Goal: Task Accomplishment & Management: Use online tool/utility

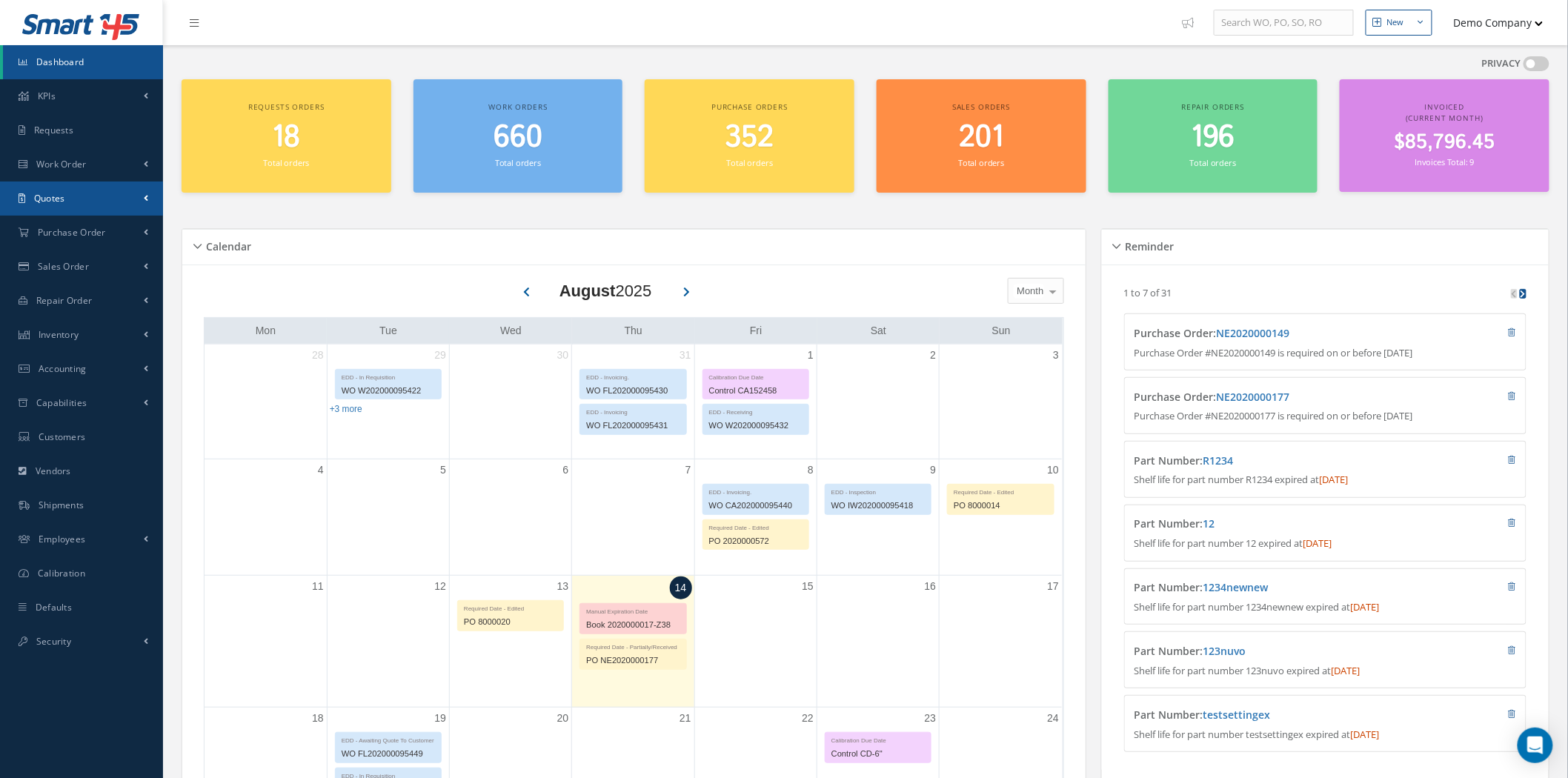
click at [76, 193] on link "Quotes" at bounding box center [82, 198] width 163 height 34
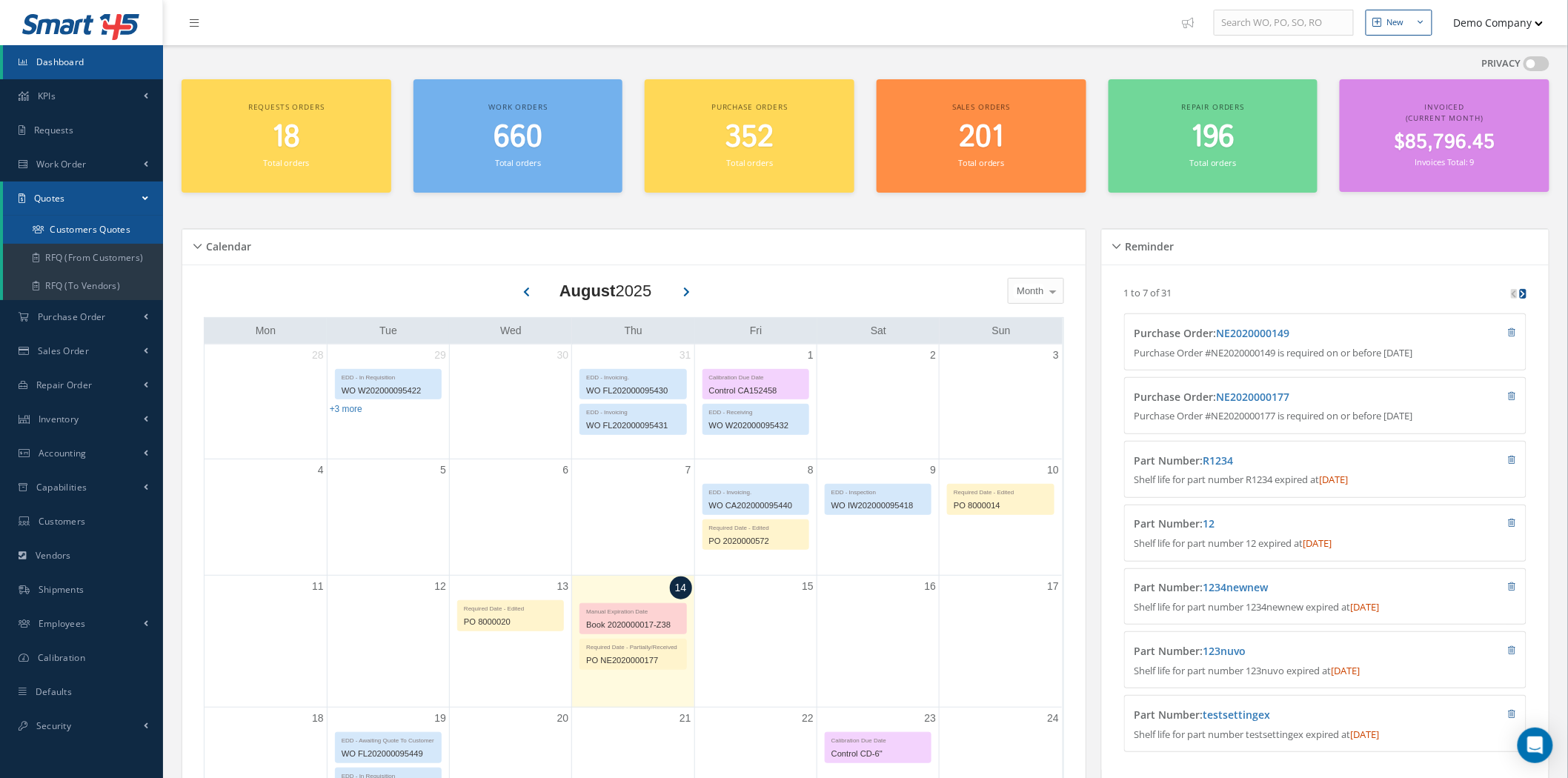
click at [97, 223] on link "Customers Quotes" at bounding box center [83, 230] width 160 height 29
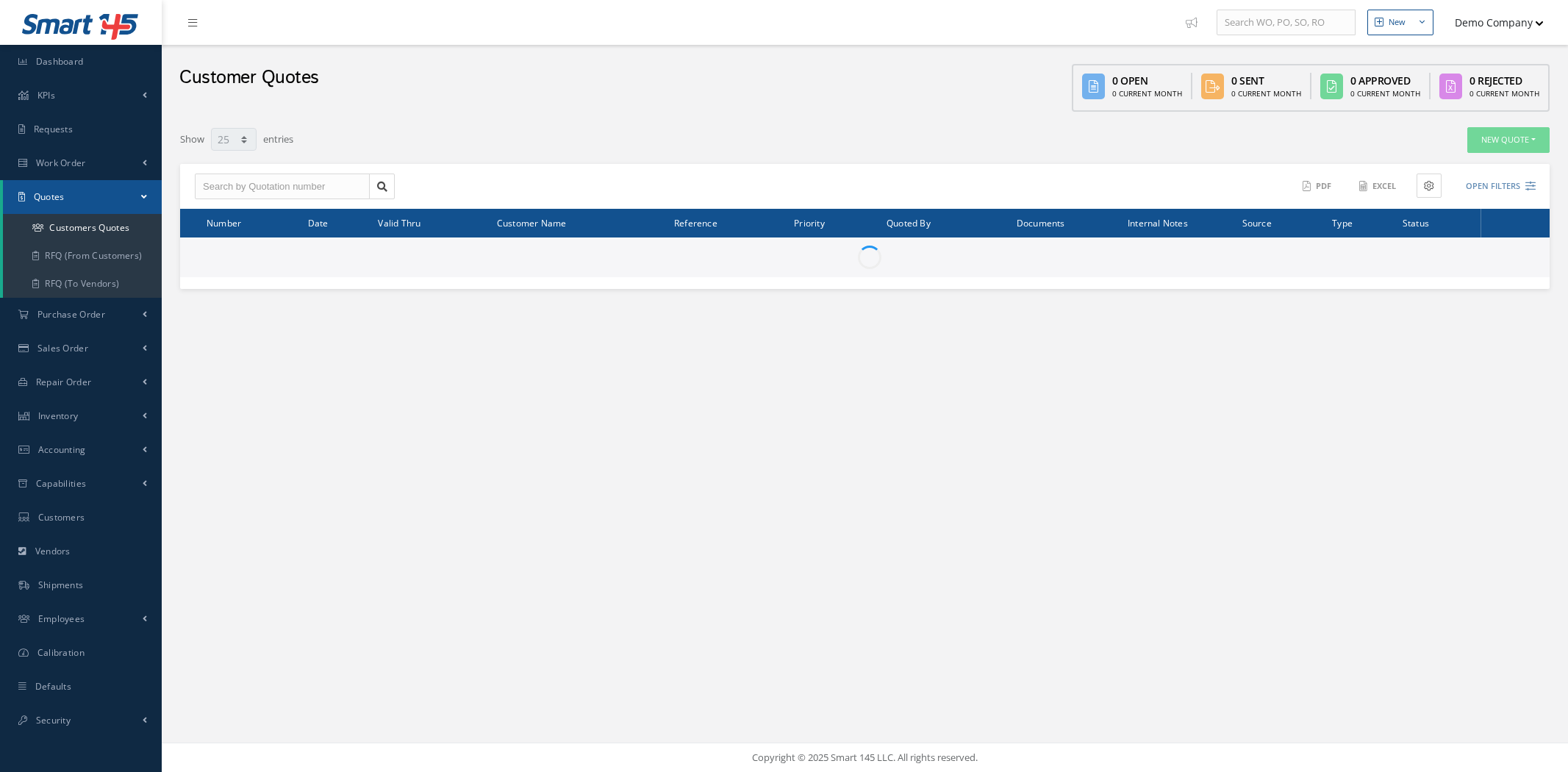
select select "25"
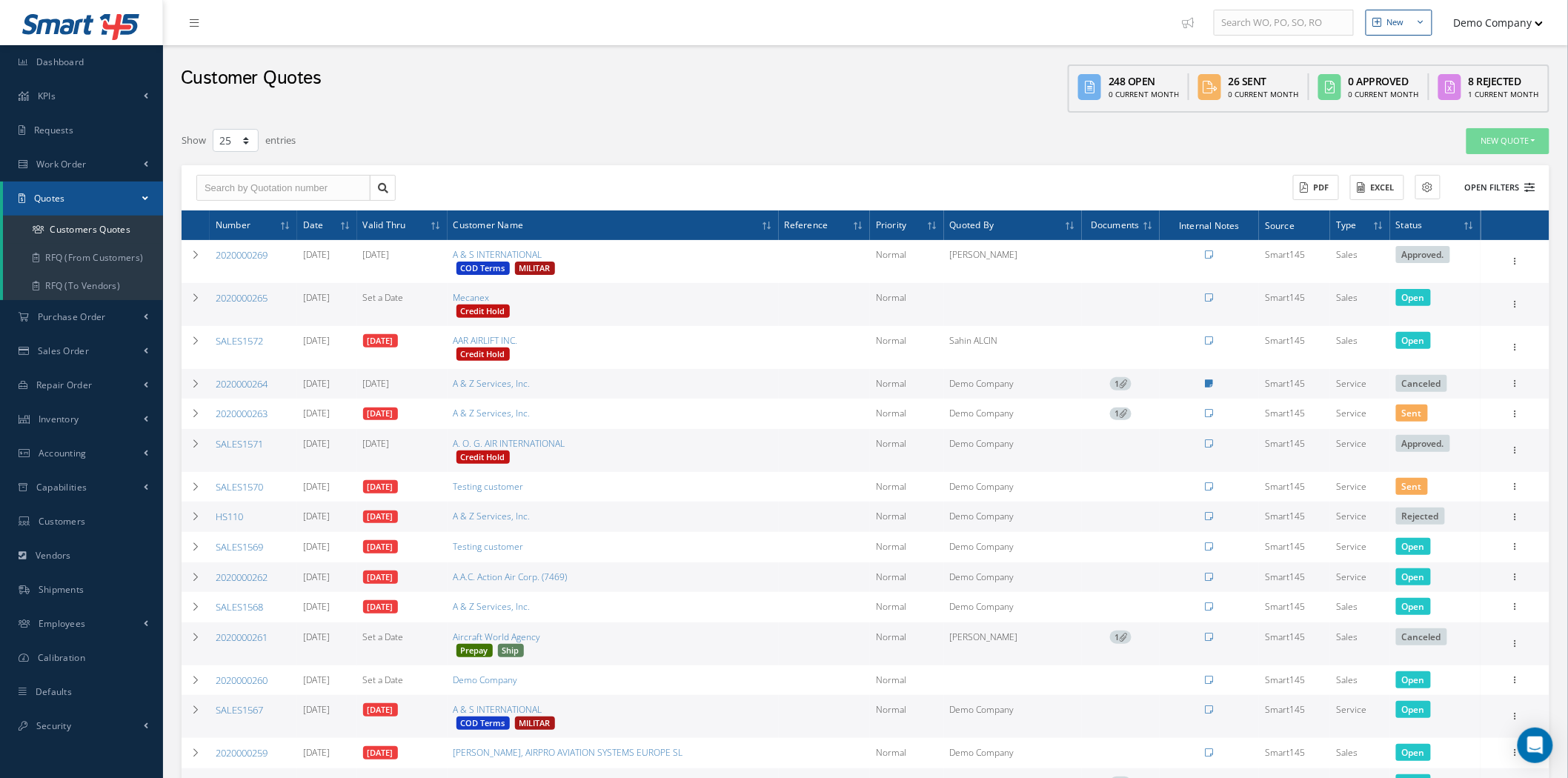
click at [1516, 181] on button "Open Filters" at bounding box center [1494, 188] width 84 height 25
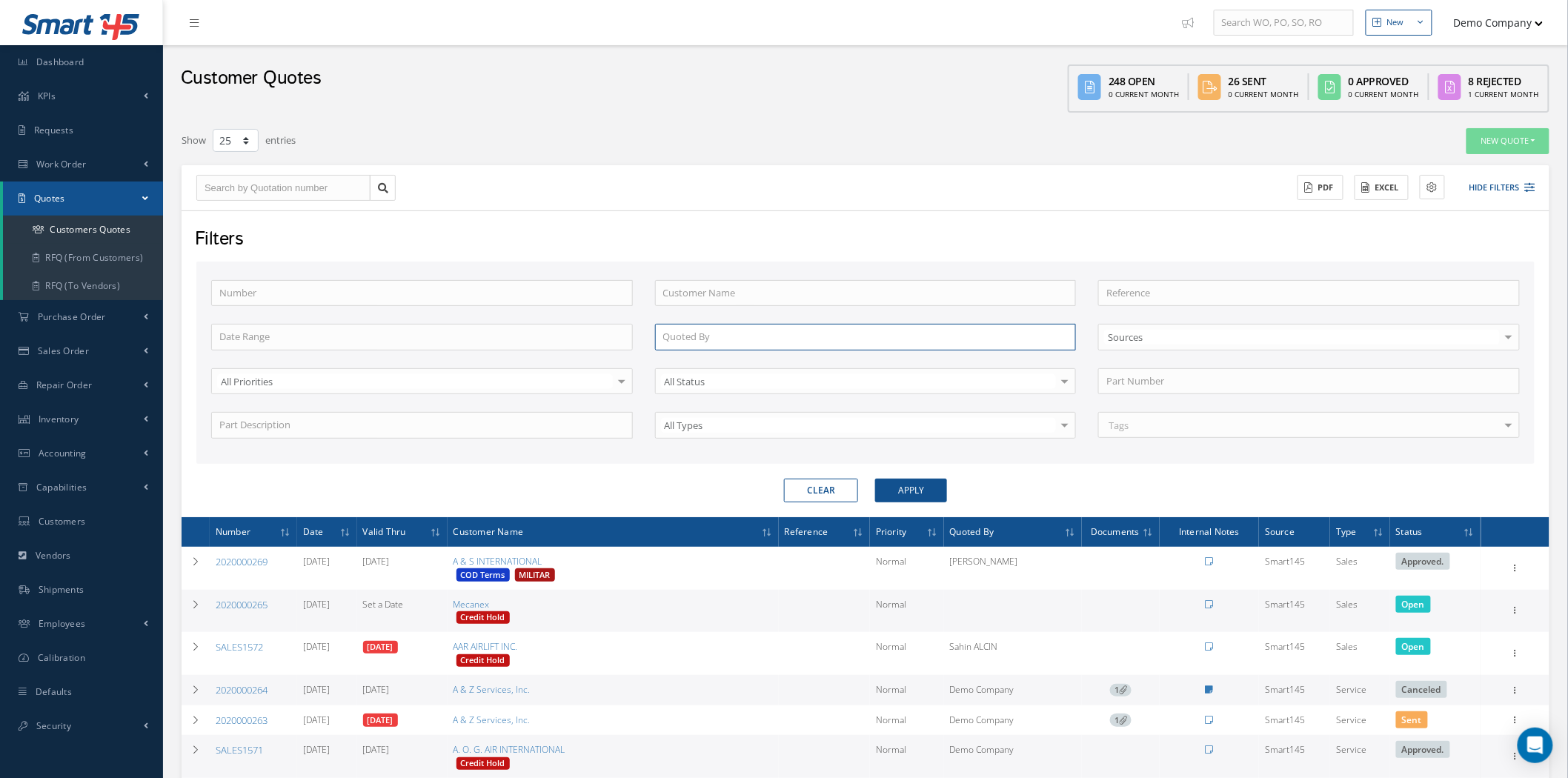
click at [695, 330] on input "text" at bounding box center [866, 338] width 422 height 27
paste input "employeeBN rty"
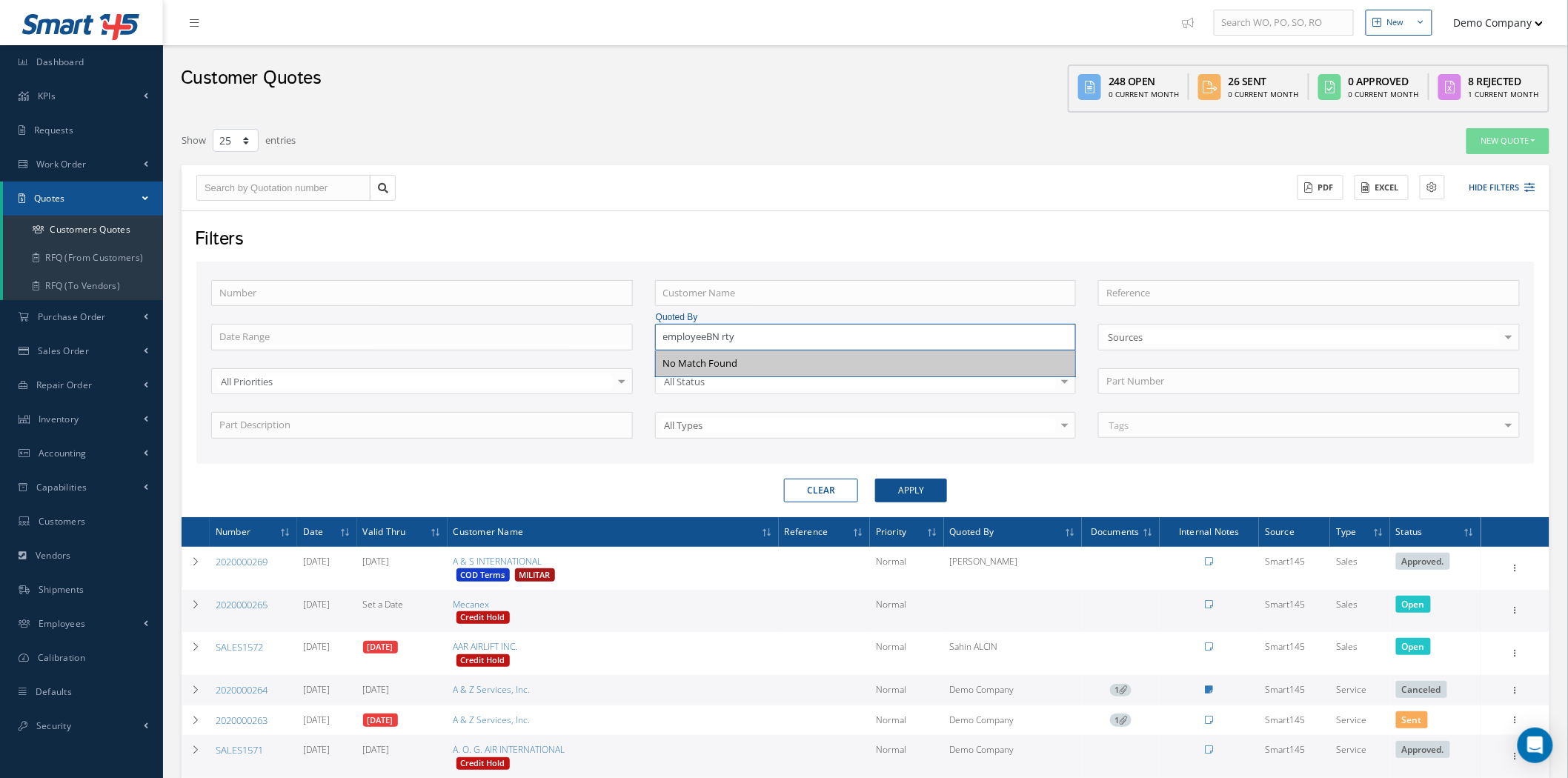
type input "employeeBN rty"
click at [100, 154] on link "Work Order" at bounding box center [82, 164] width 163 height 34
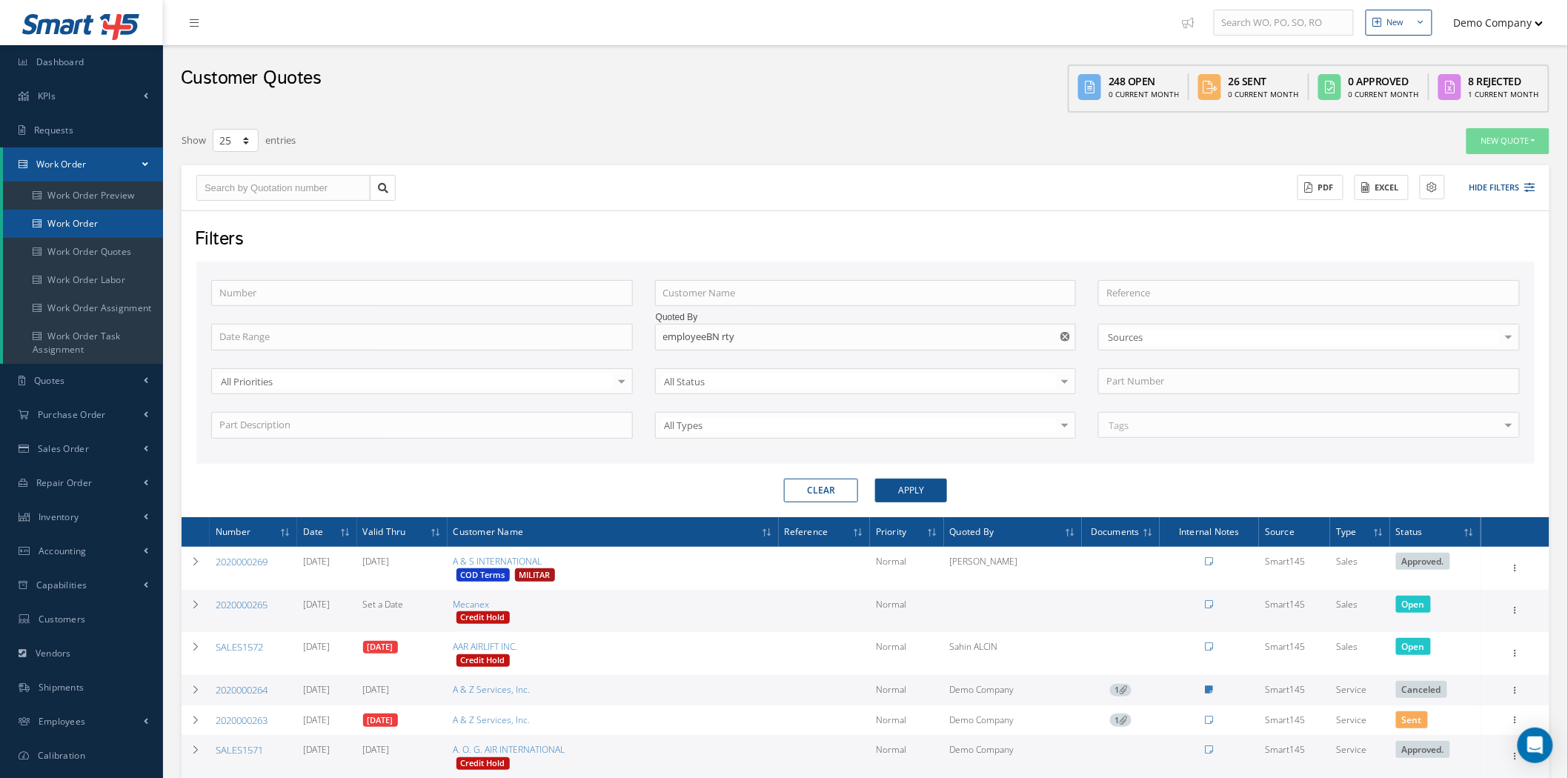
click at [107, 223] on link "Work Order" at bounding box center [83, 224] width 160 height 29
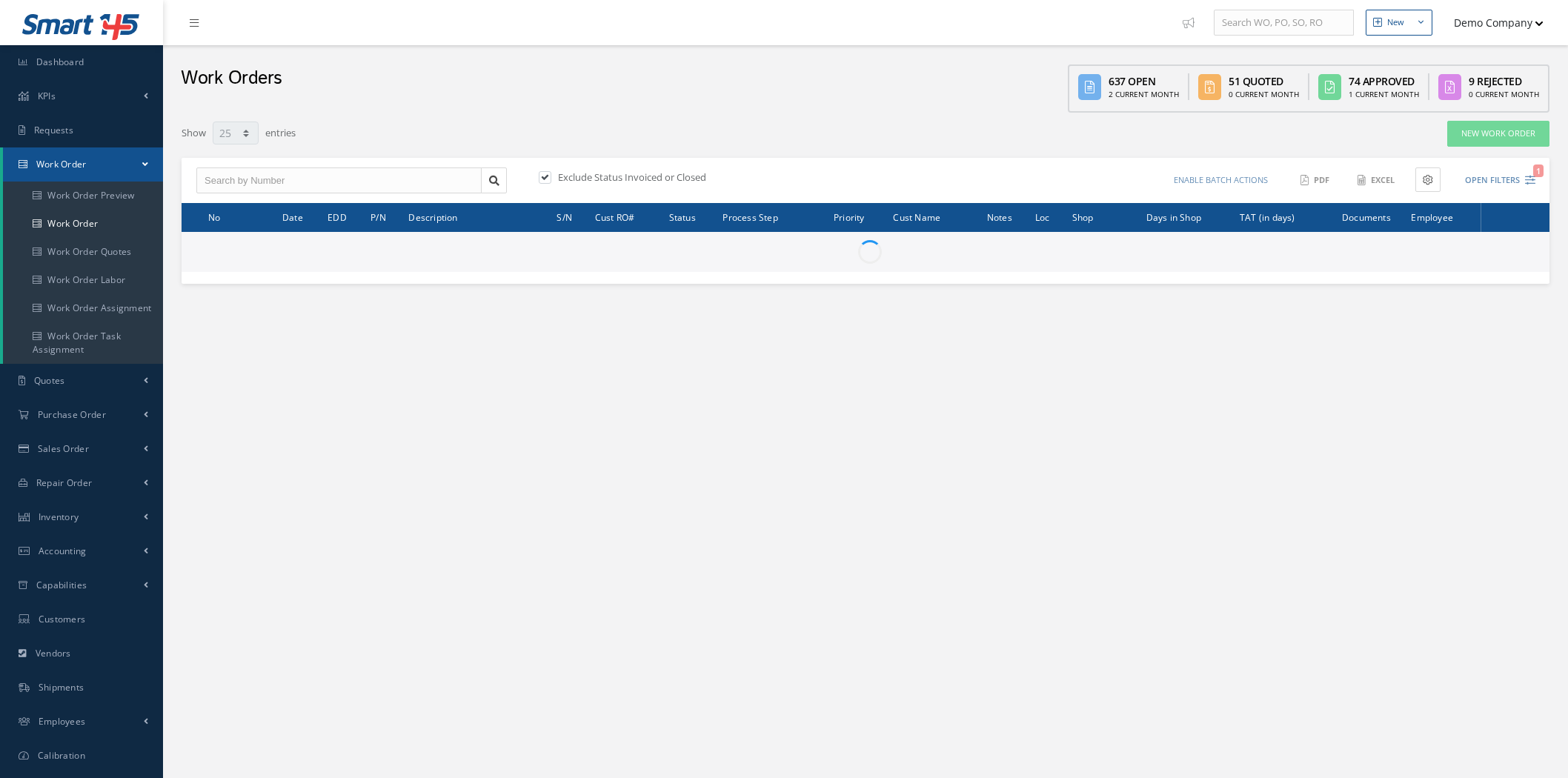
select select "25"
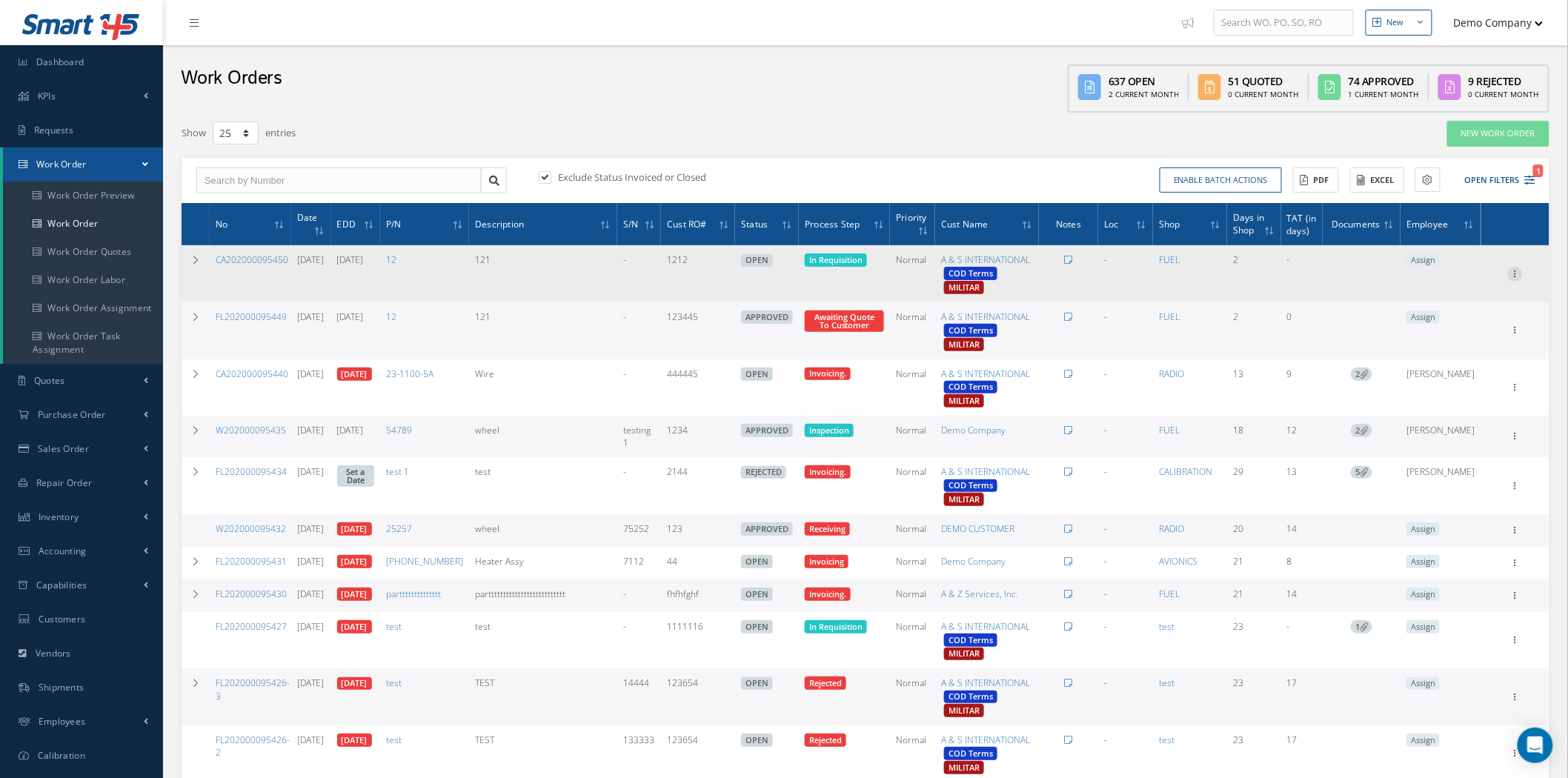
click at [1513, 278] on icon at bounding box center [1515, 273] width 15 height 12
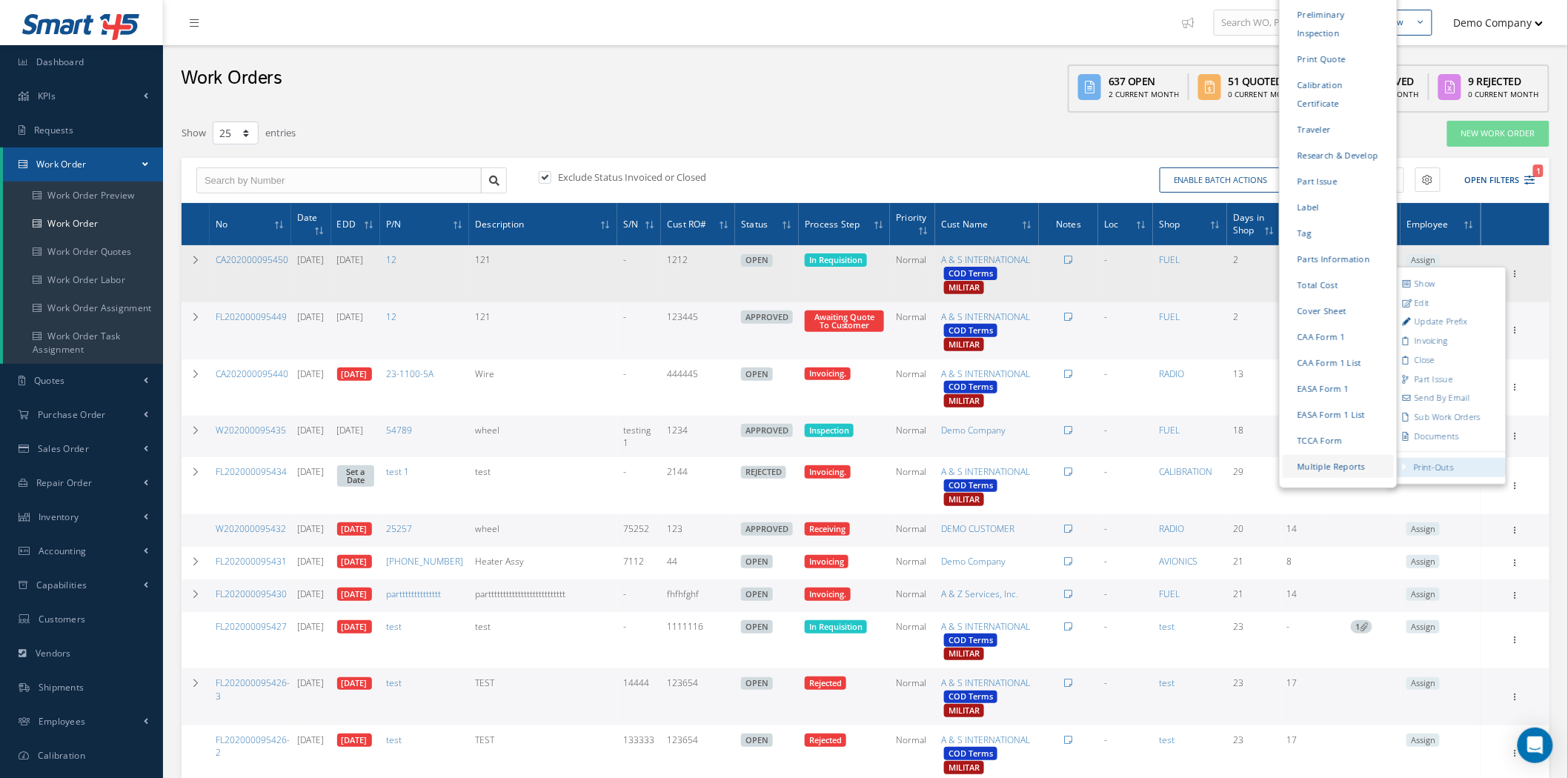
click at [1368, 461] on link "Multiple Reports" at bounding box center [1338, 466] width 111 height 23
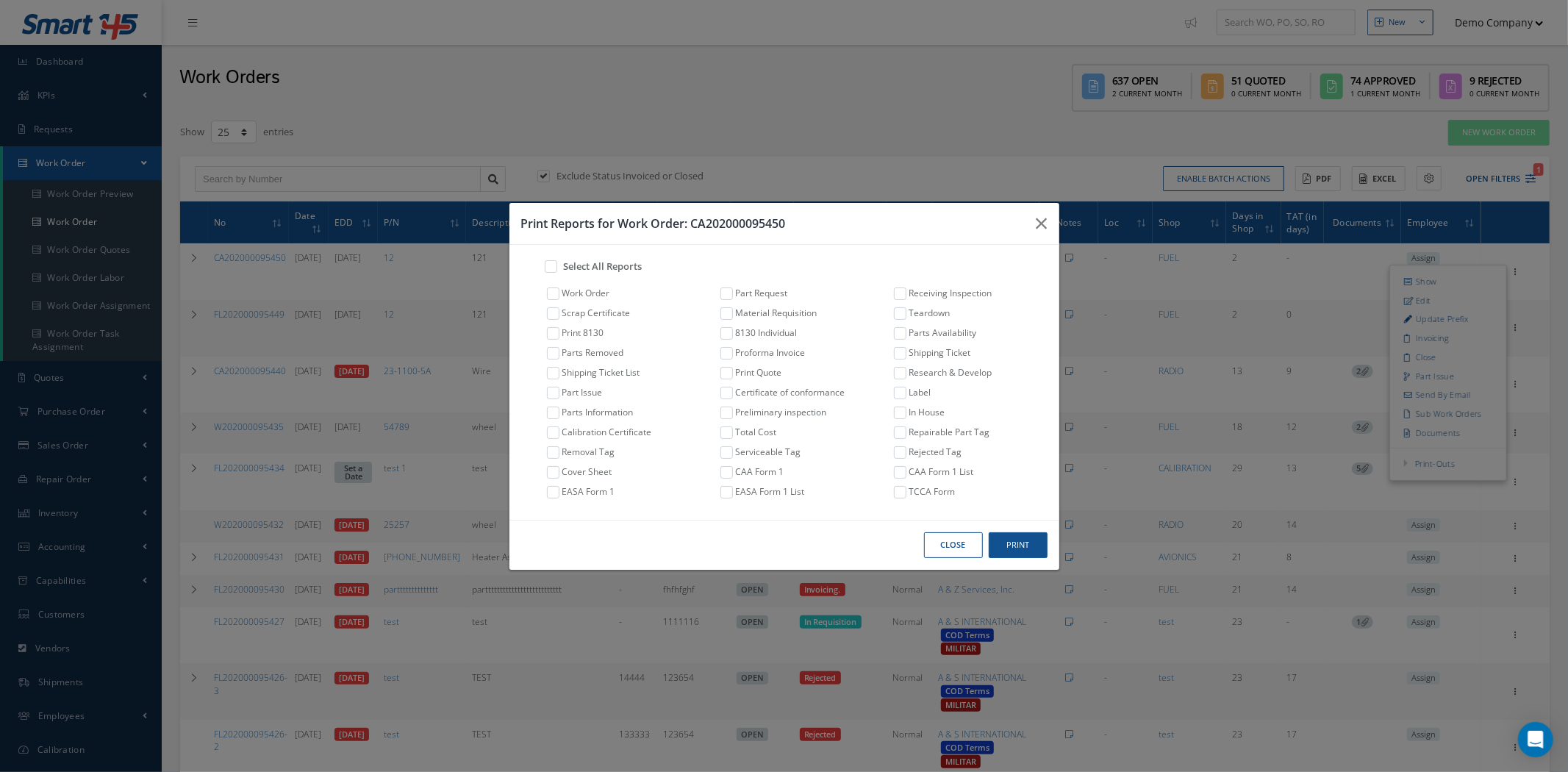
click at [596, 292] on link "Work Order" at bounding box center [586, 293] width 48 height 13
checkbox input "true"
click at [1001, 538] on button "Print" at bounding box center [1018, 545] width 59 height 26
click at [1046, 218] on icon "button" at bounding box center [1042, 223] width 11 height 17
